Goal: Transaction & Acquisition: Obtain resource

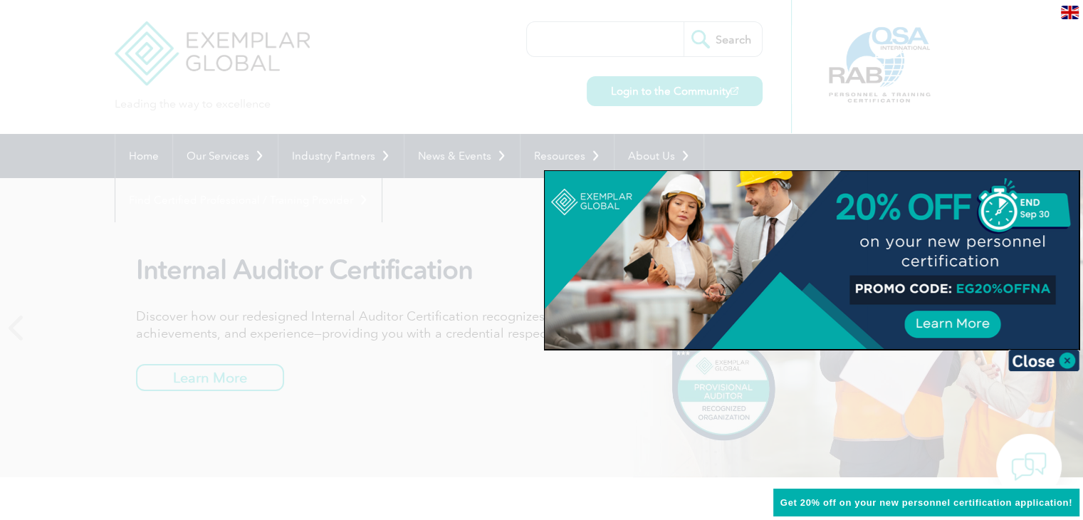
click at [1068, 355] on img at bounding box center [1043, 359] width 71 height 21
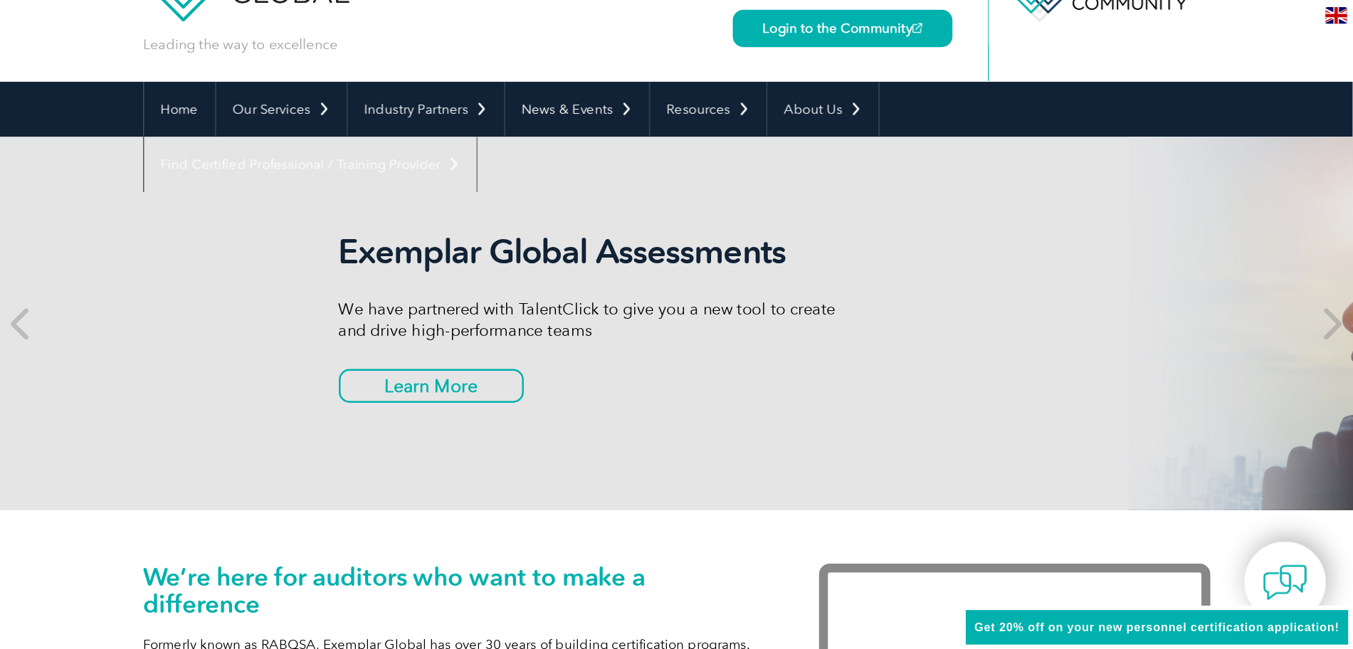
scroll to position [69, 0]
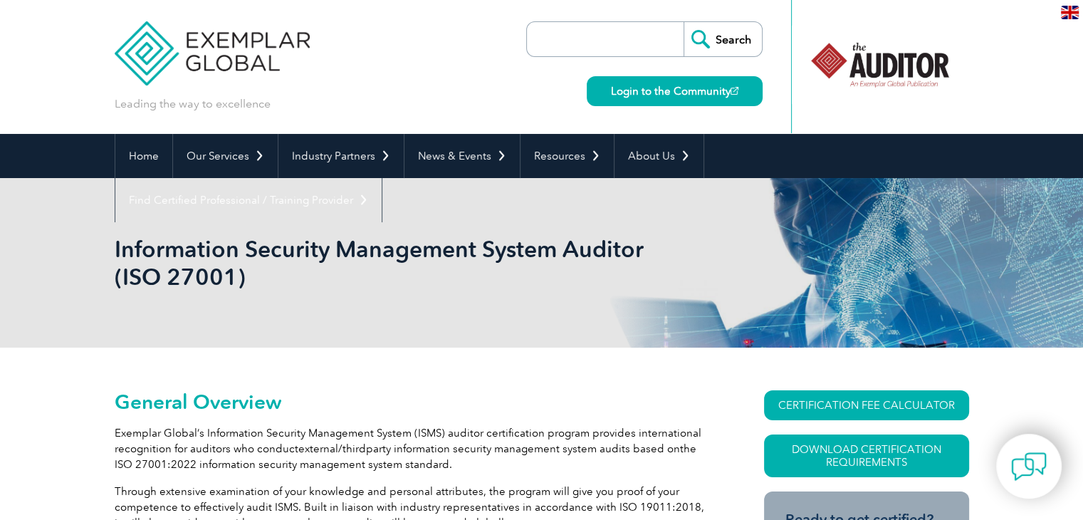
drag, startPoint x: 0, startPoint y: 0, endPoint x: 658, endPoint y: 349, distance: 744.8
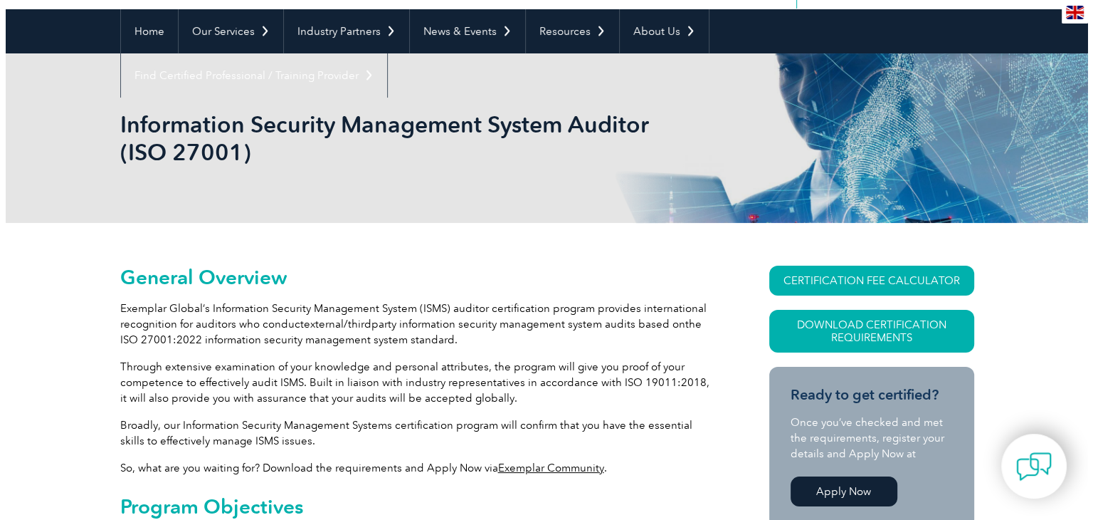
scroll to position [125, 0]
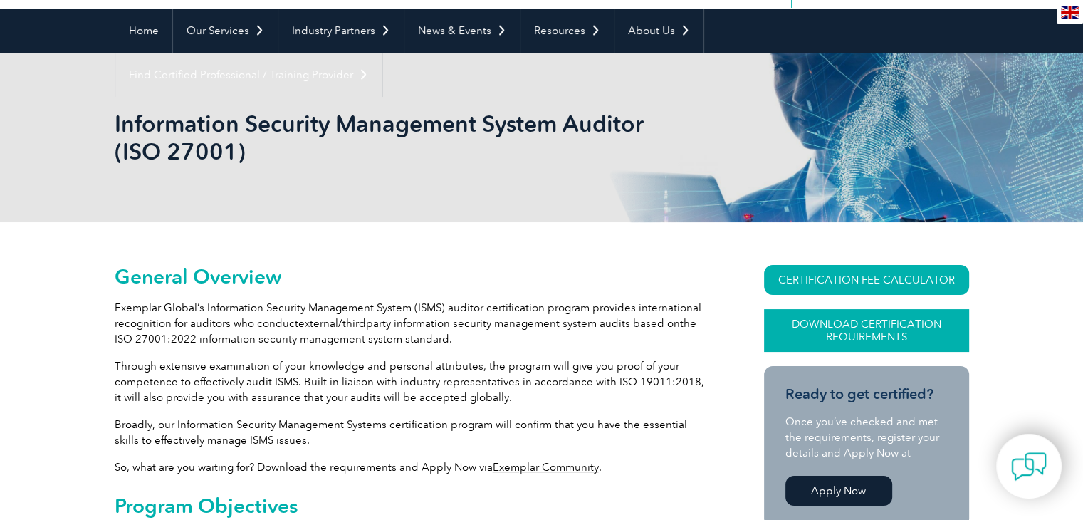
click at [849, 314] on link "Download Certification Requirements" at bounding box center [866, 330] width 205 height 43
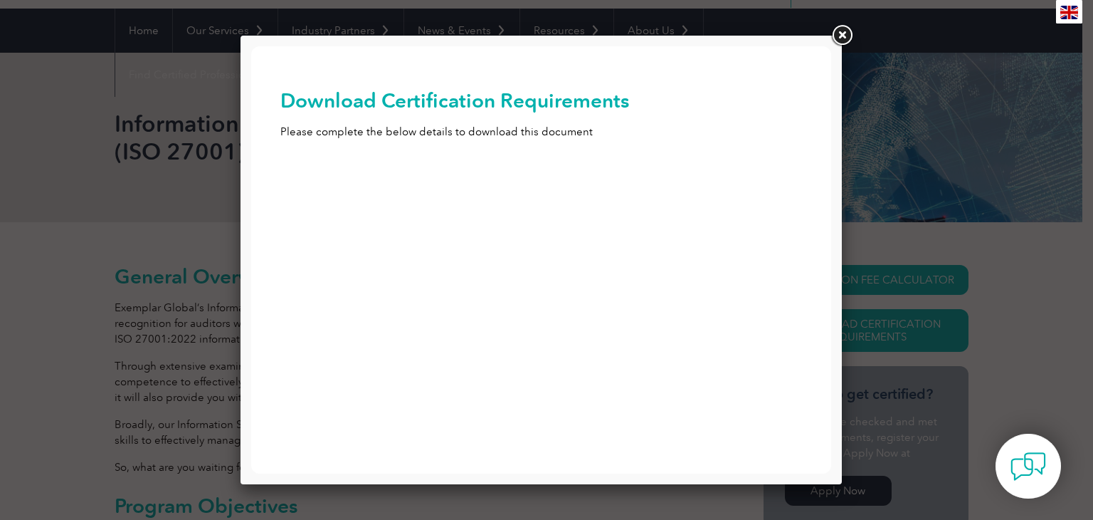
scroll to position [0, 0]
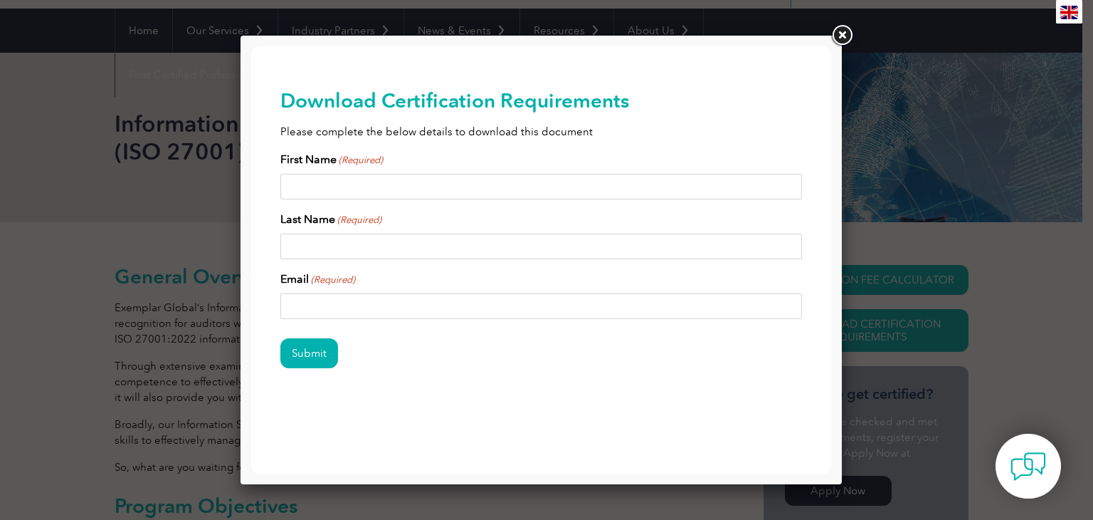
click at [579, 180] on input "First Name (Required)" at bounding box center [541, 187] width 522 height 26
type input "Eugenio"
type input "c"
type input "Castro"
type input "contact.eugeniodecastrofilho@gmail.com"
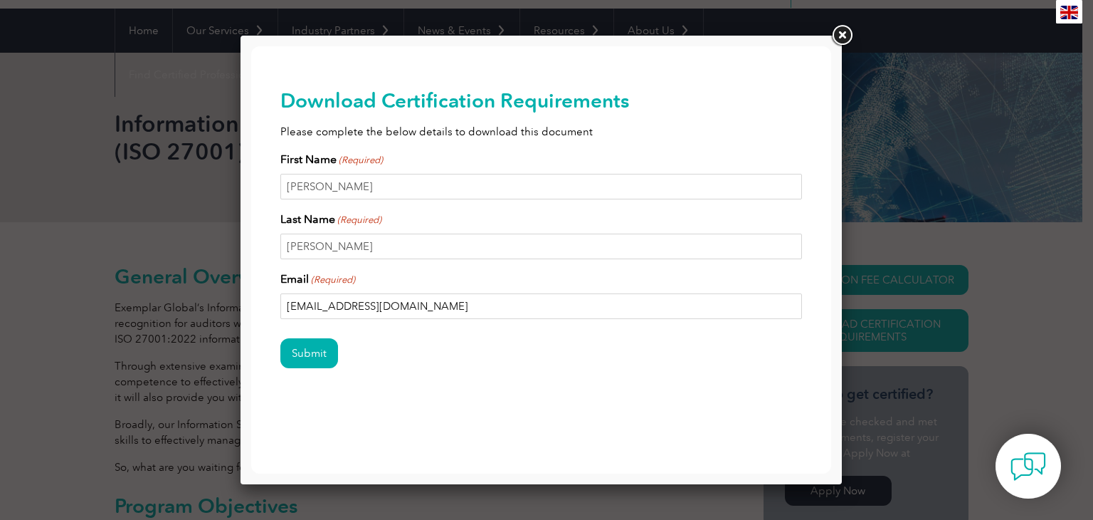
click at [280, 338] on input "Submit" at bounding box center [309, 353] width 58 height 30
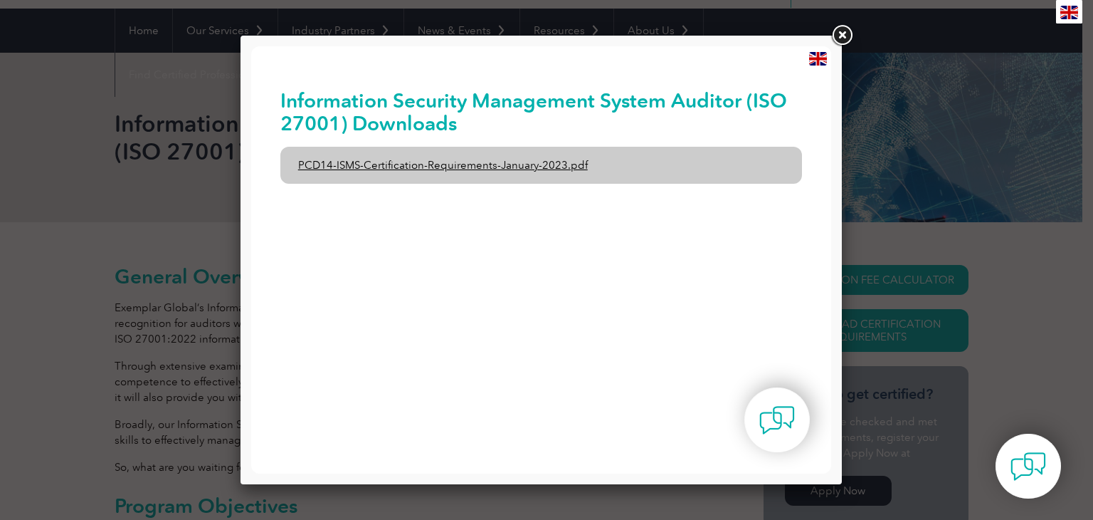
click at [561, 167] on link "PCD14-ISMS-Certification-Requirements-January-2023.pdf" at bounding box center [541, 165] width 522 height 37
click at [527, 163] on link "PCD14-ISMS-Certification-Requirements-January-2023.pdf" at bounding box center [541, 165] width 522 height 37
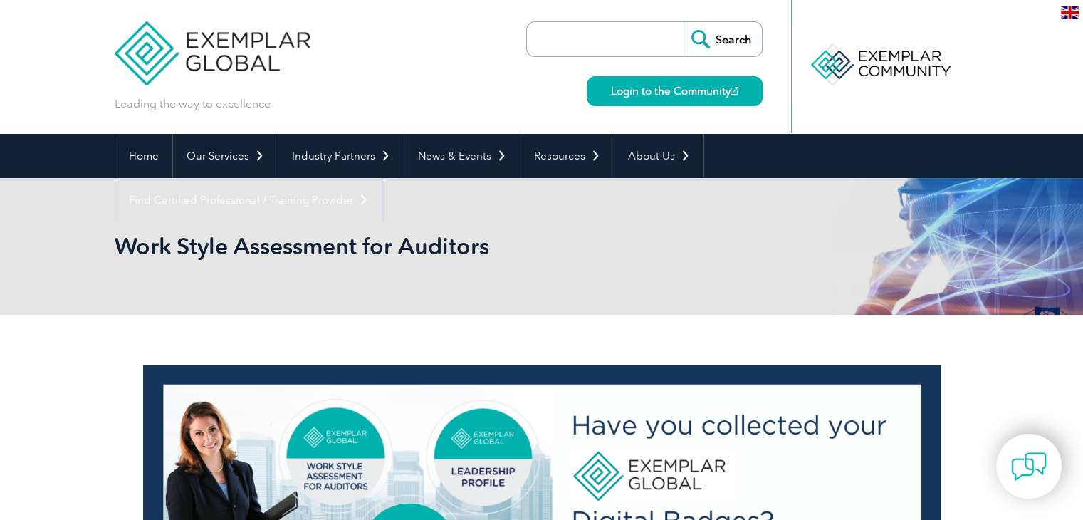
click at [568, 297] on div "Work Style Assessment for Auditors" at bounding box center [542, 246] width 854 height 137
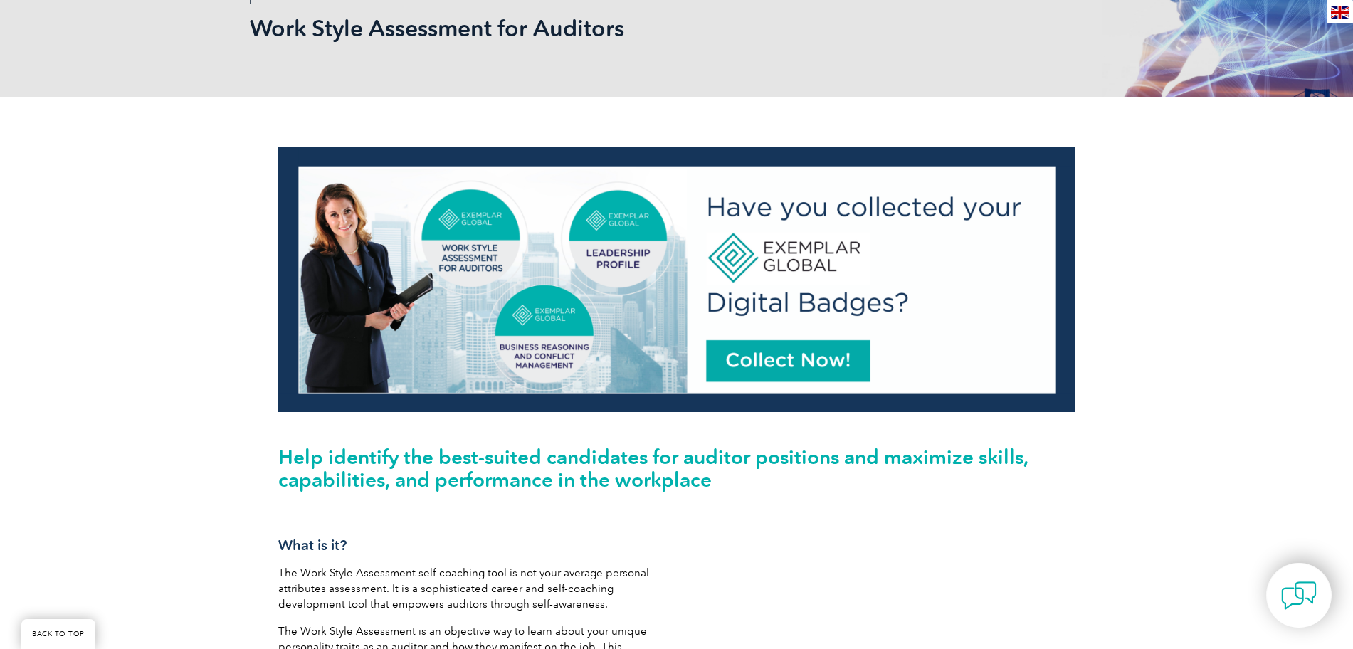
scroll to position [219, 0]
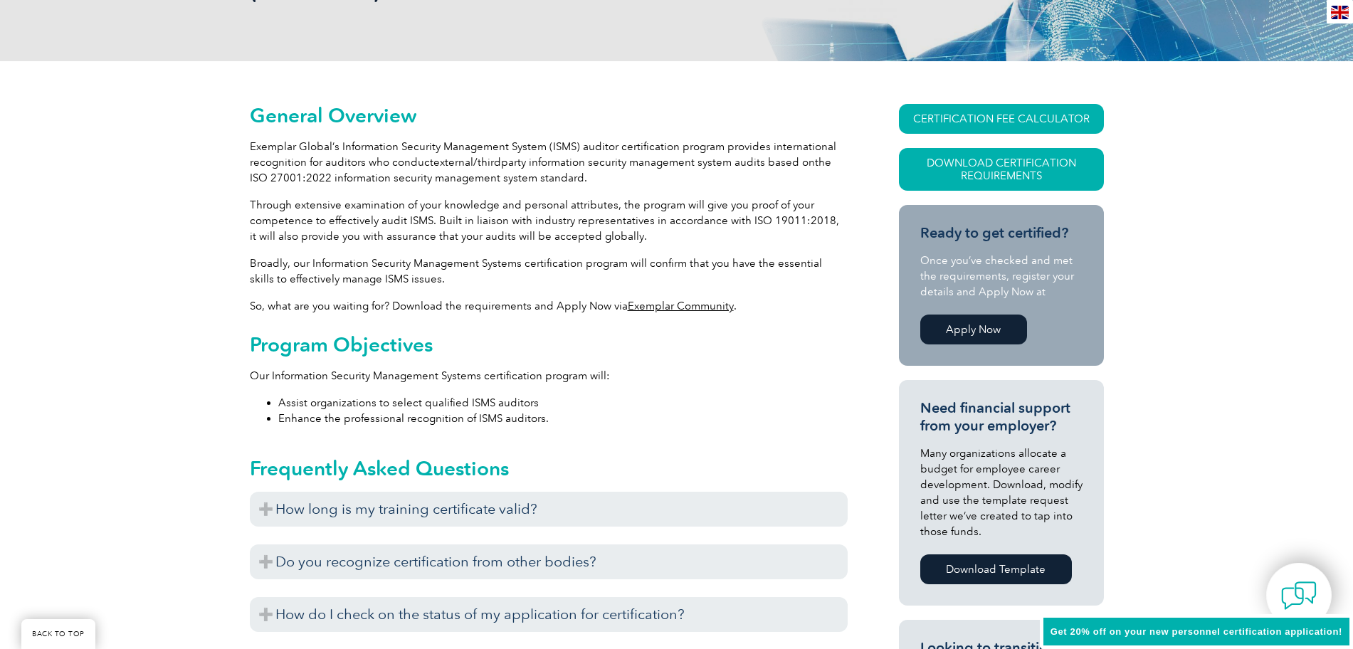
scroll to position [286, 0]
